Goal: Task Accomplishment & Management: Use online tool/utility

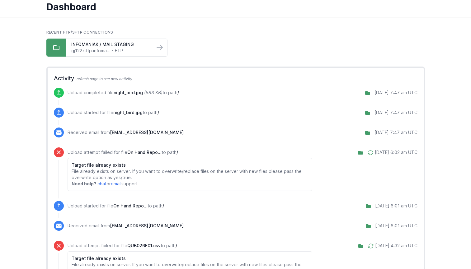
scroll to position [52, 0]
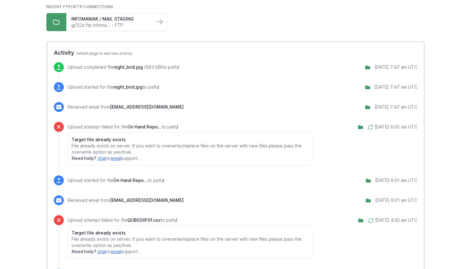
click at [367, 127] on icon at bounding box center [370, 127] width 6 height 6
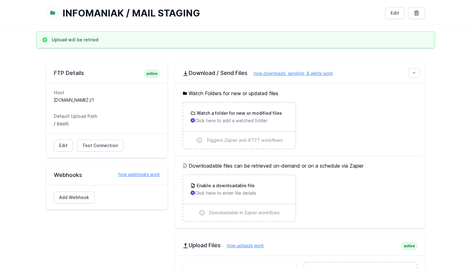
scroll to position [26, 0]
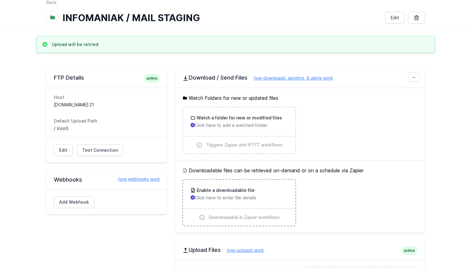
click at [233, 189] on h3 "Enable a downloadable file" at bounding box center [224, 190] width 59 height 6
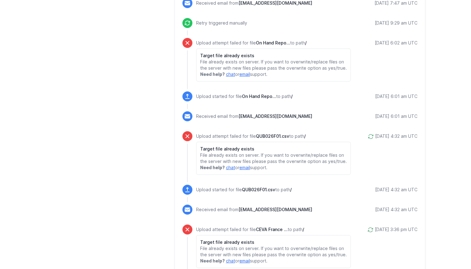
scroll to position [404, 0]
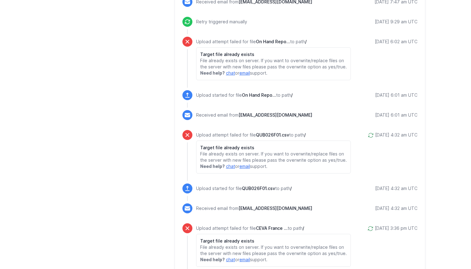
click at [367, 136] on icon at bounding box center [370, 135] width 6 height 6
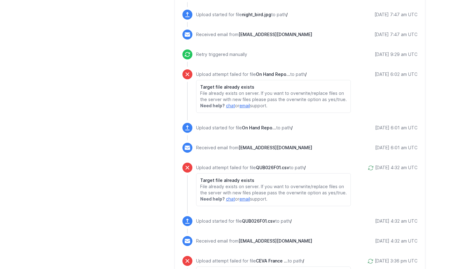
scroll to position [374, 0]
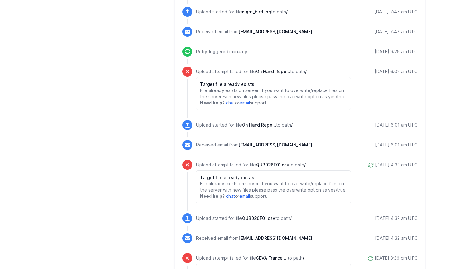
click at [367, 166] on icon at bounding box center [370, 165] width 6 height 6
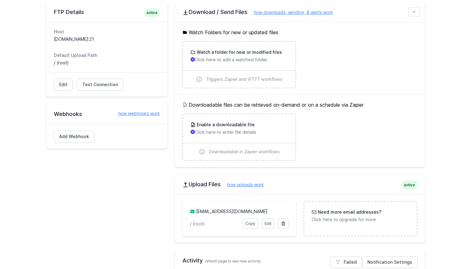
scroll to position [37, 0]
